Goal: Task Accomplishment & Management: Manage account settings

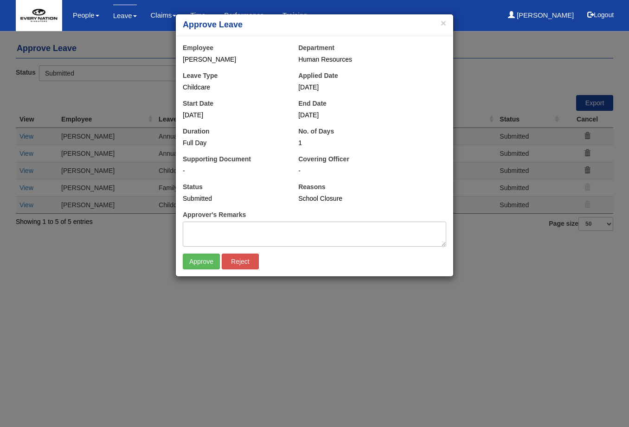
select select "50"
click at [196, 269] on input "Approve" at bounding box center [201, 262] width 37 height 16
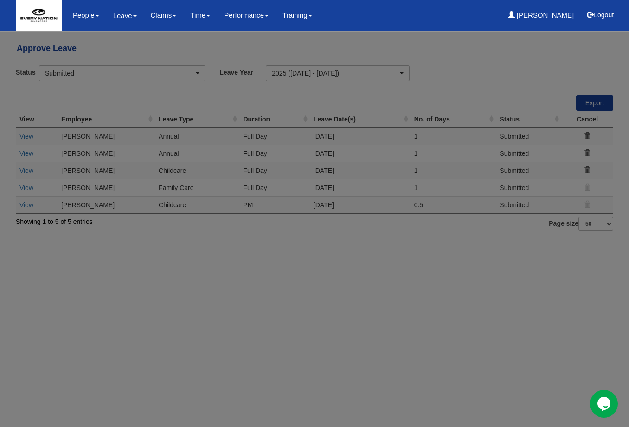
select select "50"
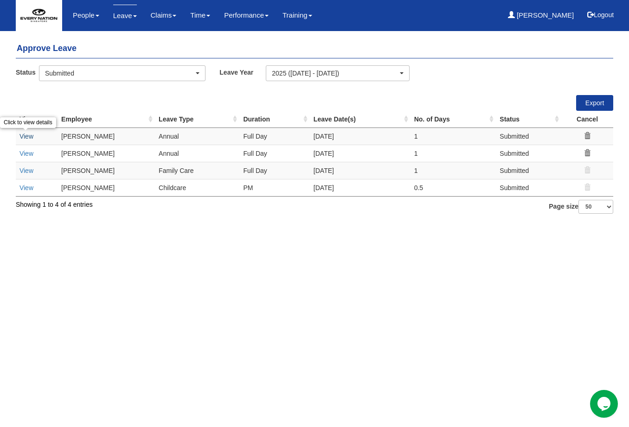
click at [24, 133] on link "View" at bounding box center [26, 136] width 14 height 7
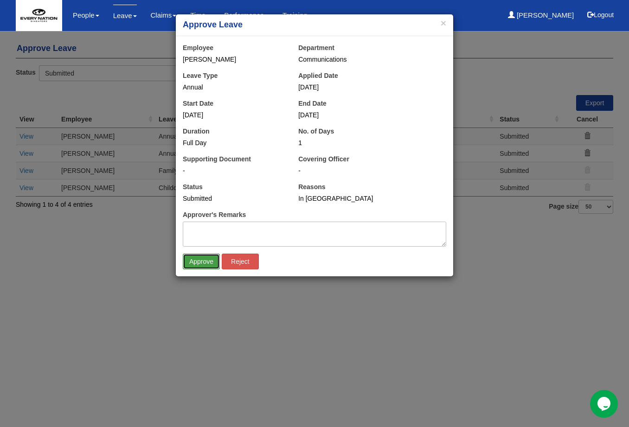
click at [197, 256] on input "Approve" at bounding box center [201, 262] width 37 height 16
select select "50"
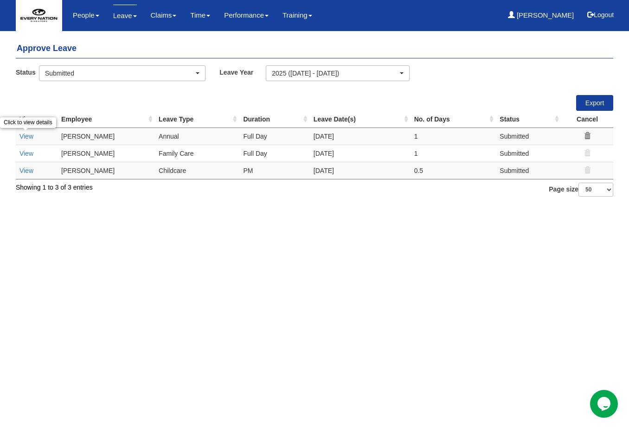
click at [25, 135] on link "View" at bounding box center [26, 136] width 14 height 7
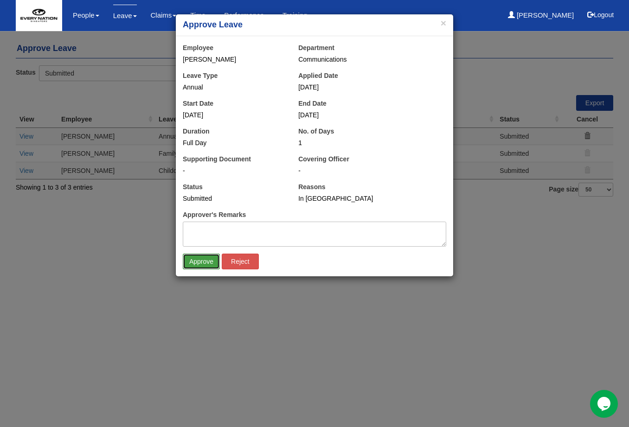
click at [192, 256] on input "Approve" at bounding box center [201, 262] width 37 height 16
select select "50"
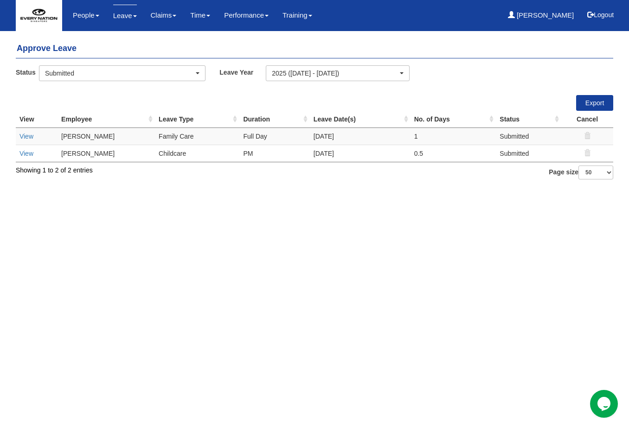
click at [31, 130] on td "View" at bounding box center [37, 136] width 42 height 17
click at [29, 137] on link "View" at bounding box center [26, 136] width 14 height 7
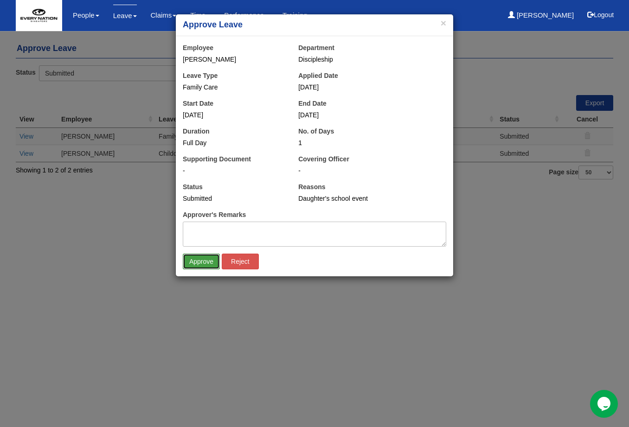
click at [197, 259] on input "Approve" at bounding box center [201, 262] width 37 height 16
select select "50"
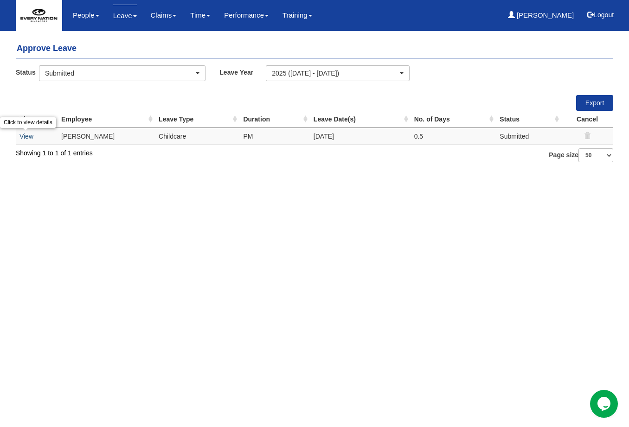
click at [30, 136] on link "View" at bounding box center [26, 136] width 14 height 7
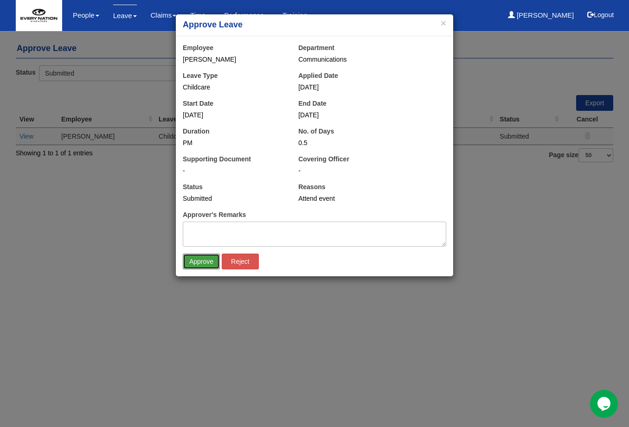
click at [193, 258] on input "Approve" at bounding box center [201, 262] width 37 height 16
select select "50"
